Goal: Check status: Check status

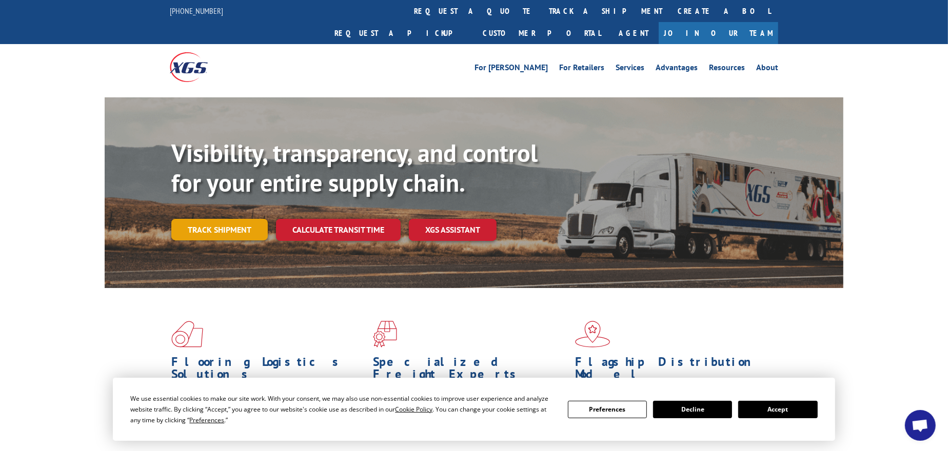
click at [216, 219] on link "Track shipment" at bounding box center [219, 230] width 96 height 22
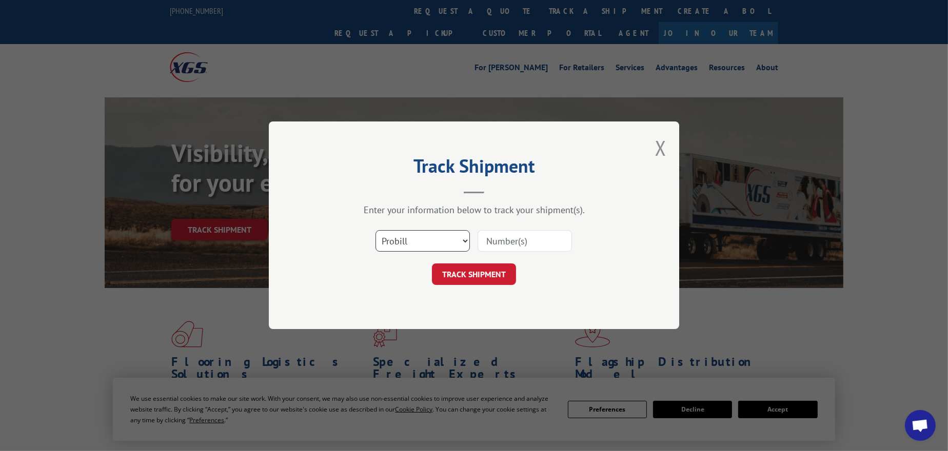
click at [403, 238] on select "Select category... Probill BOL PO" at bounding box center [423, 242] width 94 height 22
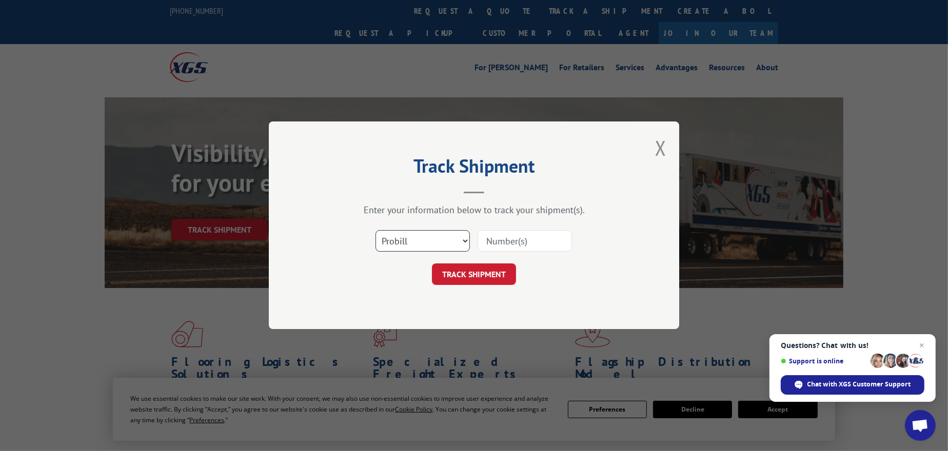
select select "po"
click at [376, 231] on select "Select category... Probill BOL PO" at bounding box center [423, 242] width 94 height 22
click at [486, 241] on input at bounding box center [525, 242] width 94 height 22
paste input "67500260"
type input "67500260"
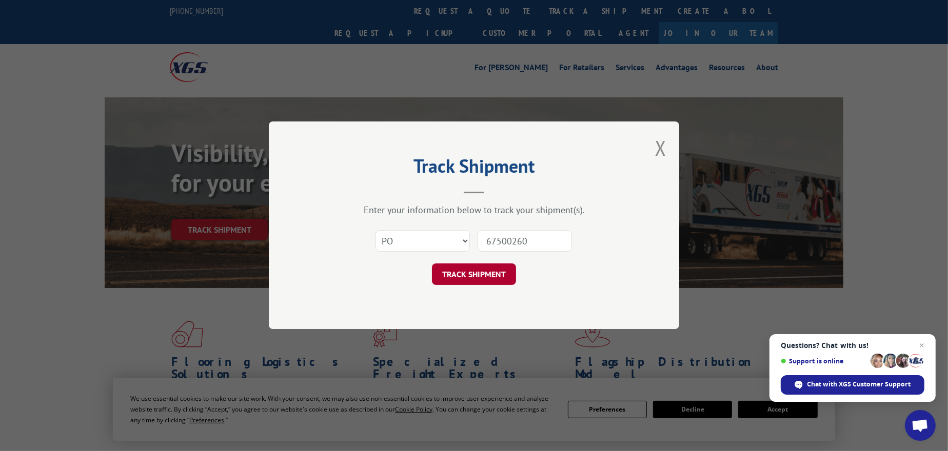
click at [481, 269] on button "TRACK SHIPMENT" at bounding box center [474, 275] width 84 height 22
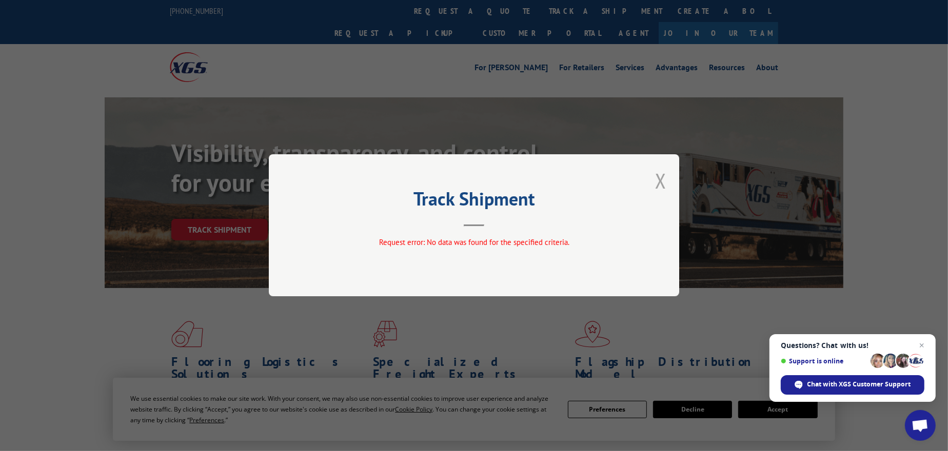
click at [658, 178] on button "Close modal" at bounding box center [660, 180] width 11 height 27
